Goal: Information Seeking & Learning: Learn about a topic

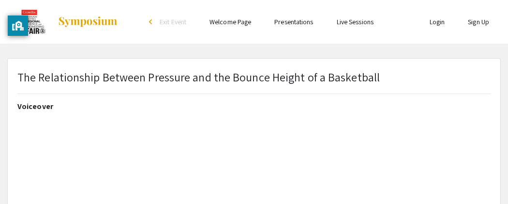
select select "custom"
type input "0"
select select "auto"
type input "1"
select select "auto"
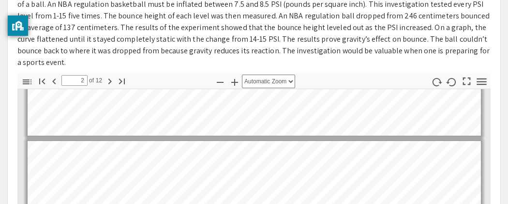
scroll to position [367, 0]
click at [109, 82] on icon "button" at bounding box center [110, 81] width 12 height 12
type input "3"
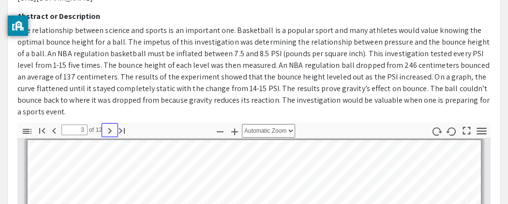
scroll to position [309, 0]
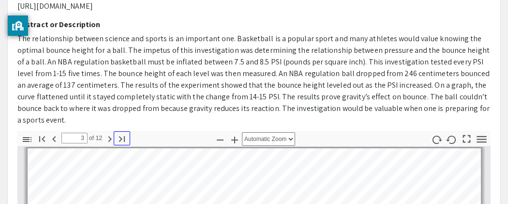
click at [114, 137] on button "Go to Last Page" at bounding box center [122, 138] width 16 height 14
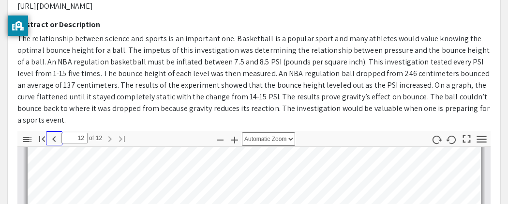
click at [52, 139] on icon "button" at bounding box center [54, 139] width 12 height 12
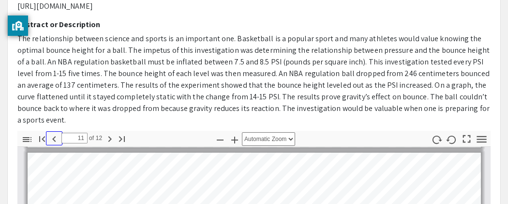
click at [52, 139] on icon "button" at bounding box center [54, 139] width 12 height 12
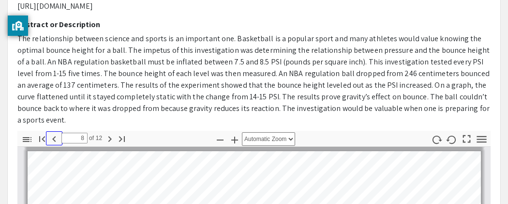
click at [52, 139] on icon "button" at bounding box center [54, 139] width 12 height 12
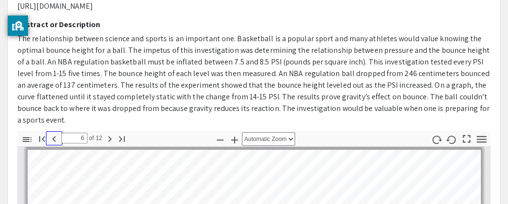
click at [52, 139] on icon "button" at bounding box center [54, 139] width 12 height 12
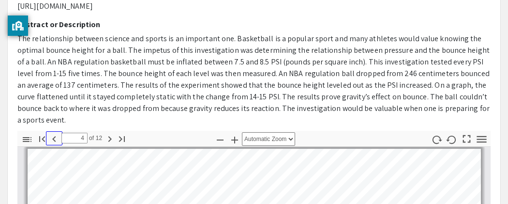
click at [52, 139] on icon "button" at bounding box center [54, 139] width 12 height 12
click at [105, 140] on icon "button" at bounding box center [110, 139] width 12 height 12
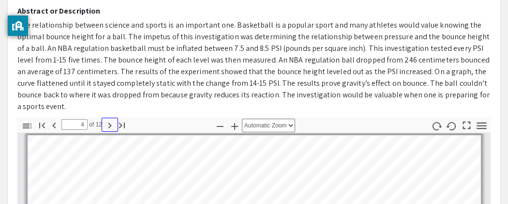
scroll to position [309, 0]
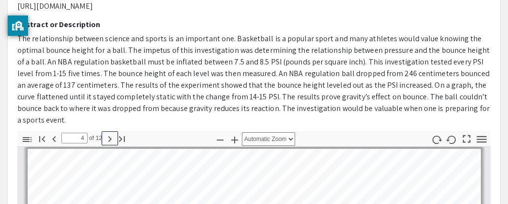
click at [104, 133] on icon "button" at bounding box center [110, 139] width 12 height 12
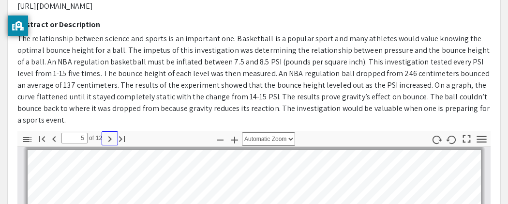
click at [110, 136] on icon "button" at bounding box center [110, 139] width 12 height 12
type input "6"
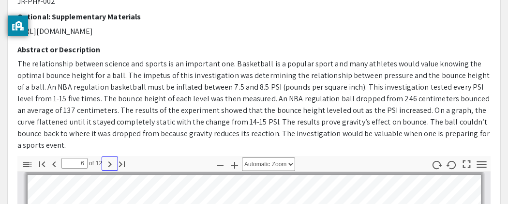
scroll to position [271, 0]
